Goal: Check status: Check status

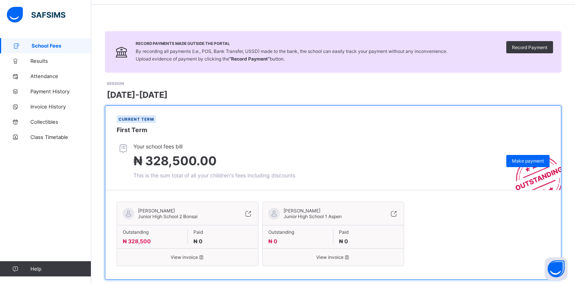
scroll to position [41, 0]
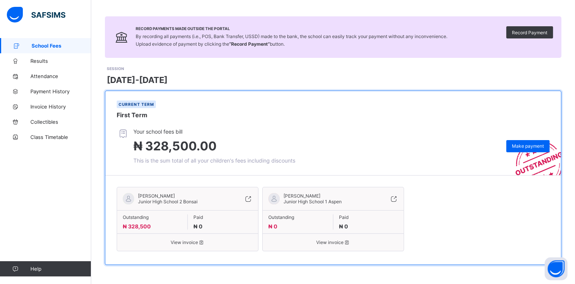
click at [198, 197] on span "[PERSON_NAME]" at bounding box center [168, 196] width 60 height 6
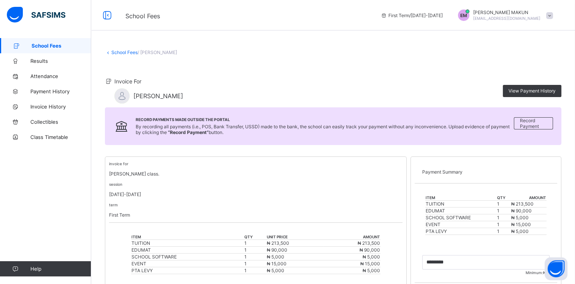
click at [120, 54] on link "School Fees" at bounding box center [124, 52] width 26 height 6
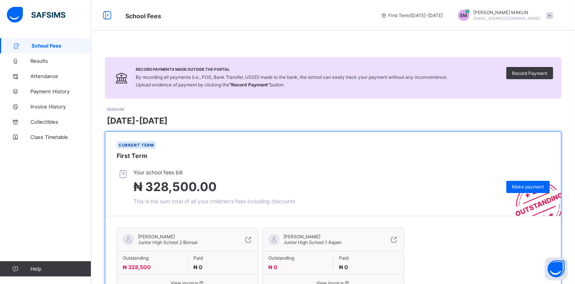
click at [328, 243] on span "Junior High School 1 Aspen" at bounding box center [313, 242] width 58 height 6
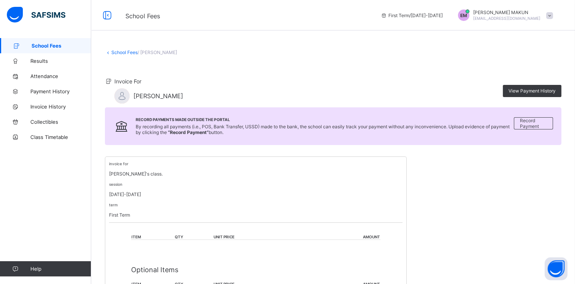
click at [123, 54] on link "School Fees" at bounding box center [124, 52] width 26 height 6
